Goal: Transaction & Acquisition: Purchase product/service

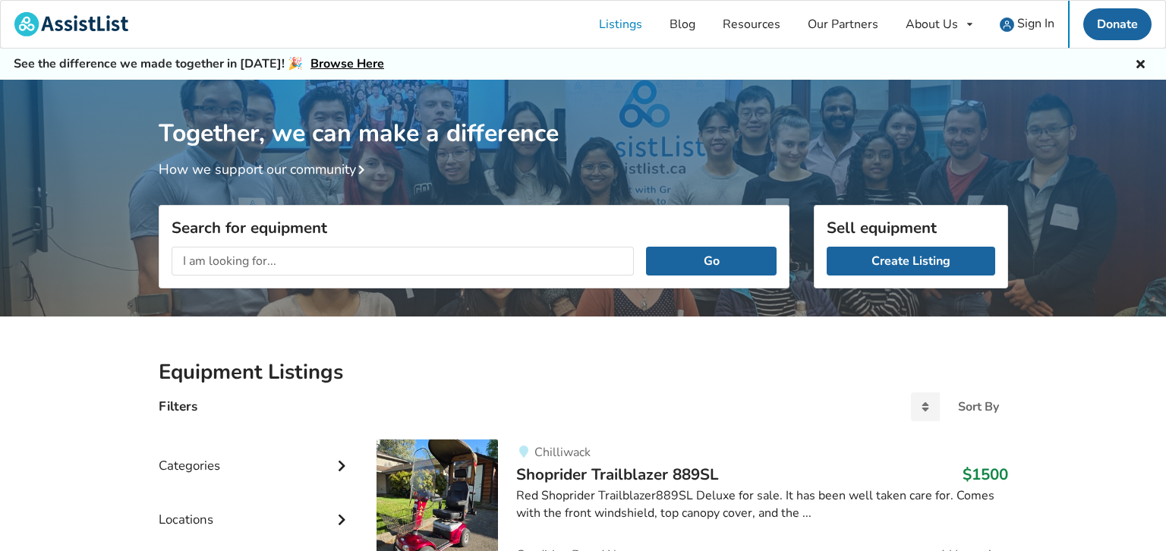
scroll to position [79, 0]
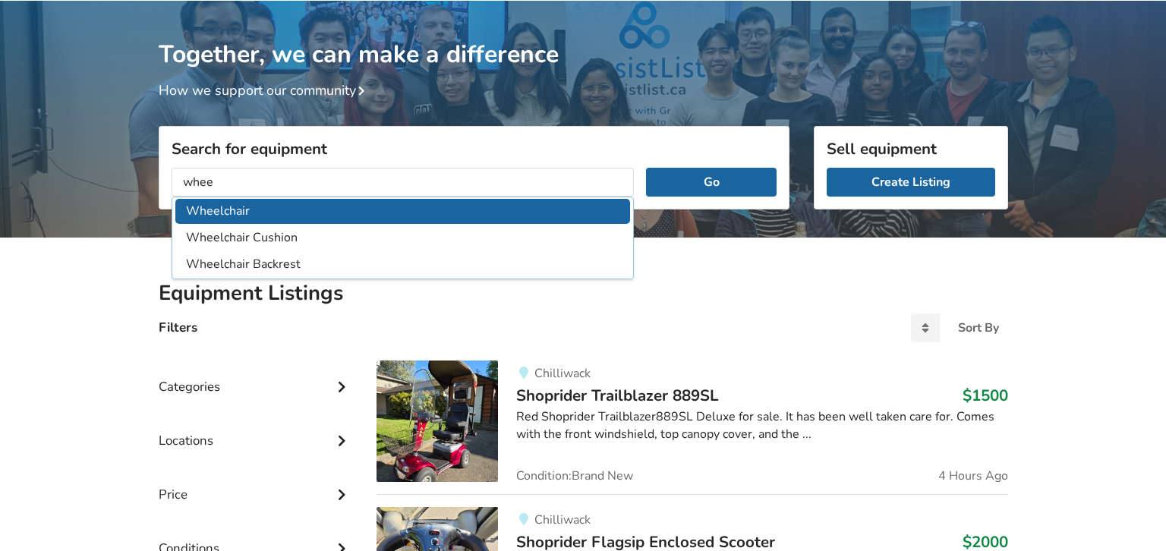
click at [309, 211] on li "Wheelchair" at bounding box center [402, 211] width 455 height 25
type input "Wheelchair"
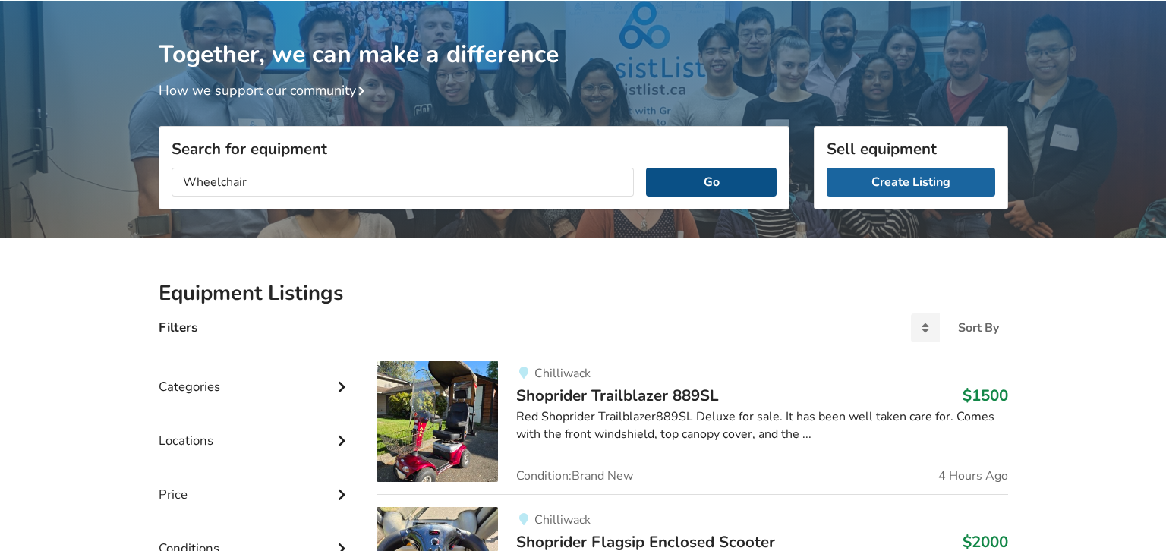
click at [687, 186] on button "Go" at bounding box center [711, 182] width 130 height 29
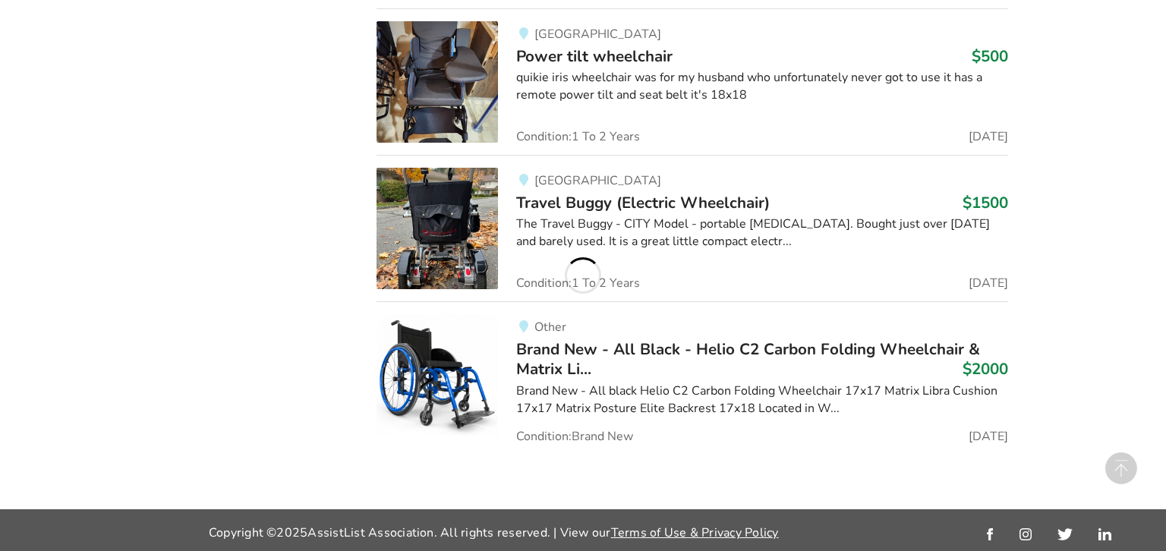
scroll to position [1618, 0]
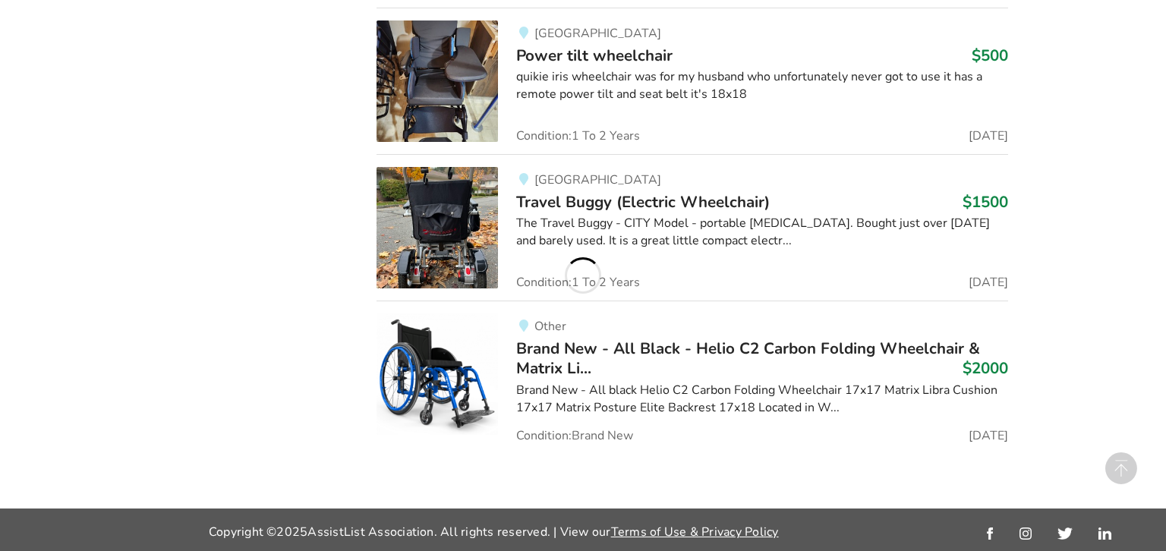
click at [659, 348] on span "Brand New - All Black - Helio C2 Carbon Folding Wheelchair & Matrix Li..." at bounding box center [748, 358] width 464 height 41
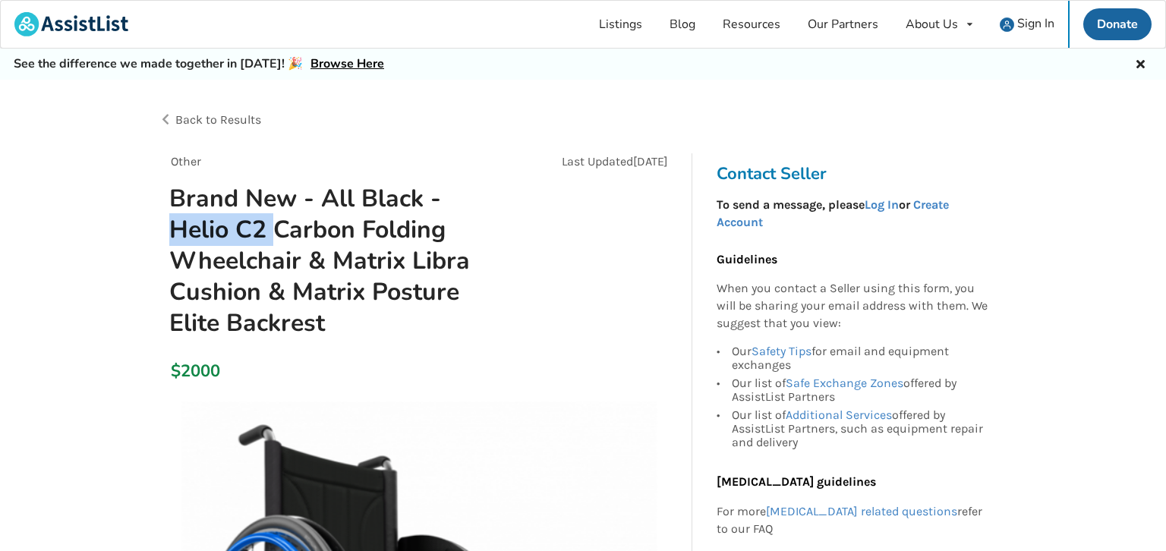
drag, startPoint x: 169, startPoint y: 228, endPoint x: 274, endPoint y: 231, distance: 104.8
click at [274, 231] on h1 "Brand New - All Black - Helio C2 Carbon Folding Wheelchair & Matrix Libra Cushi…" at bounding box center [336, 261] width 359 height 156
drag, startPoint x: 168, startPoint y: 232, endPoint x: 265, endPoint y: 228, distance: 96.4
click at [265, 228] on h1 "Brand New - All Black - Helio C2 Carbon Folding Wheelchair & Matrix Libra Cushi…" at bounding box center [336, 261] width 359 height 156
copy h1 "Helio C2"
